Goal: Information Seeking & Learning: Learn about a topic

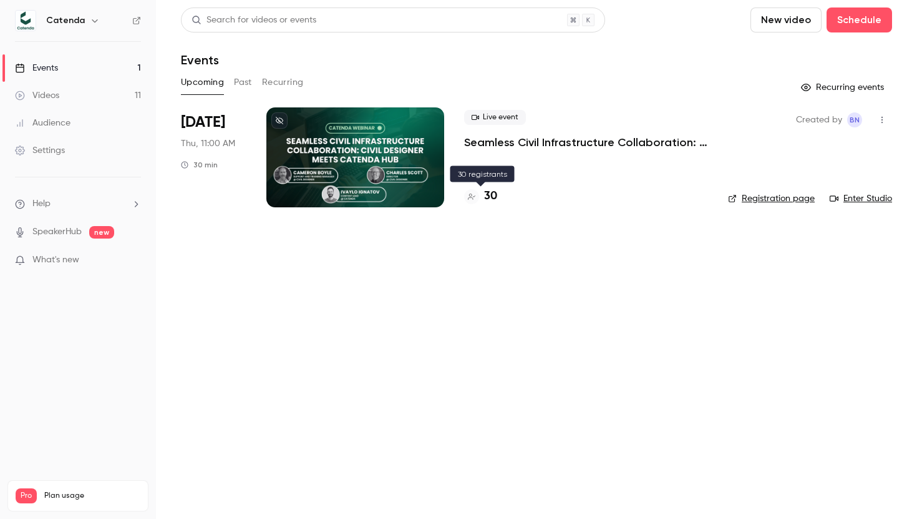
click at [489, 197] on h4 "30" at bounding box center [490, 196] width 13 height 17
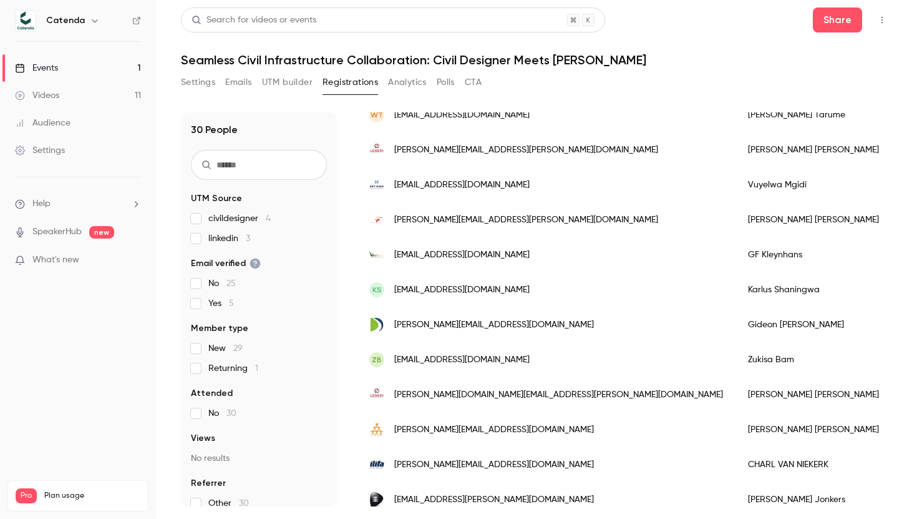
scroll to position [6, 0]
